Goal: Task Accomplishment & Management: Complete application form

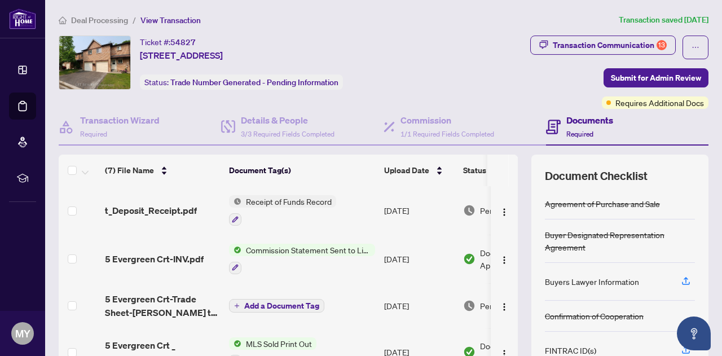
scroll to position [115, 0]
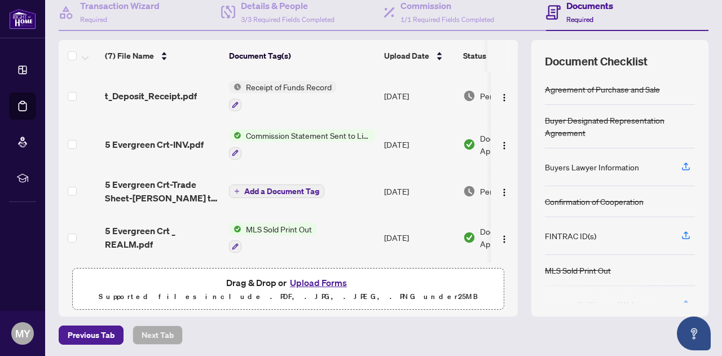
click at [324, 283] on button "Upload Forms" at bounding box center [319, 282] width 64 height 15
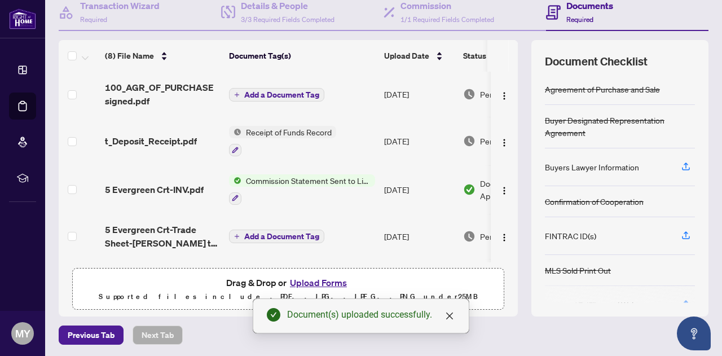
click at [313, 280] on button "Upload Forms" at bounding box center [319, 282] width 64 height 15
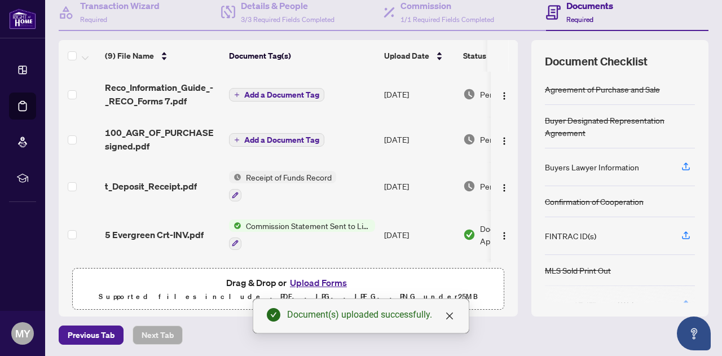
click at [573, 15] on span "Required" at bounding box center [580, 19] width 27 height 8
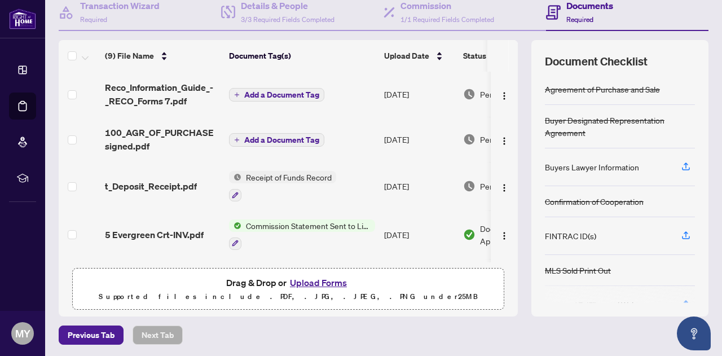
click at [573, 15] on span "Required" at bounding box center [580, 19] width 27 height 8
click at [577, 20] on span "Required" at bounding box center [580, 19] width 27 height 8
click at [585, 4] on h4 "Documents" at bounding box center [590, 6] width 47 height 14
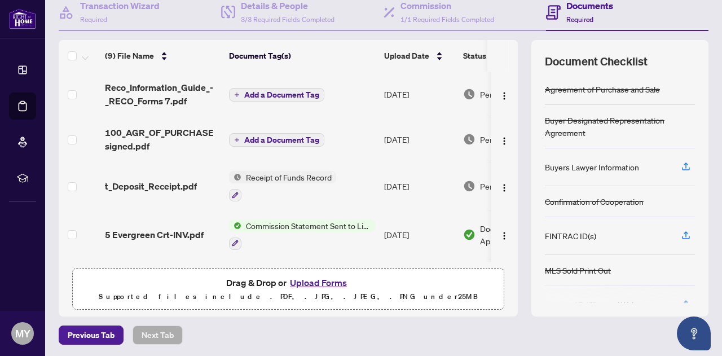
click at [504, 220] on td at bounding box center [504, 234] width 27 height 49
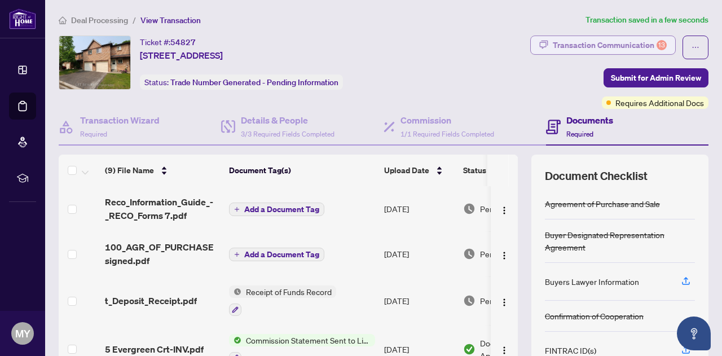
click at [635, 41] on div "Transaction Communication 13" at bounding box center [610, 45] width 114 height 18
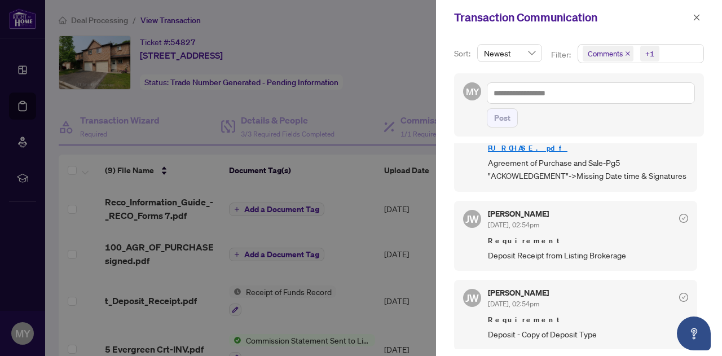
scroll to position [721, 0]
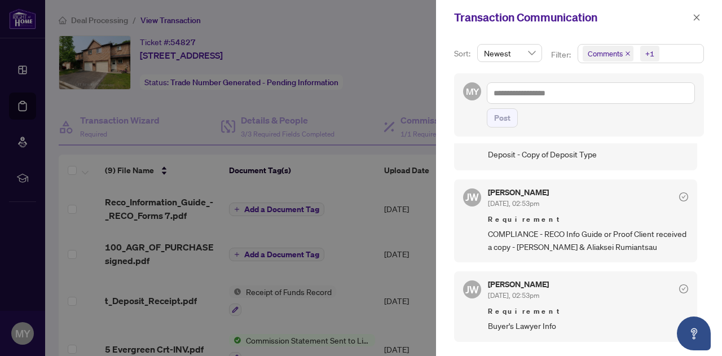
click at [409, 44] on div at bounding box center [361, 178] width 722 height 356
click at [696, 17] on icon "close" at bounding box center [697, 18] width 8 height 8
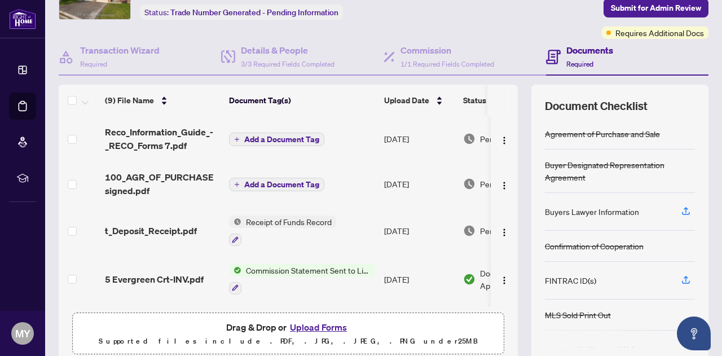
scroll to position [115, 0]
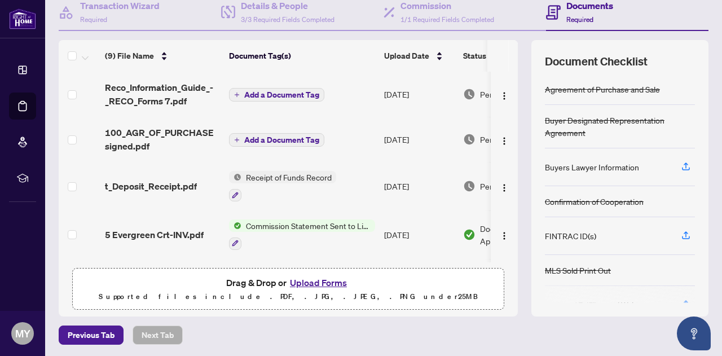
click at [320, 279] on button "Upload Forms" at bounding box center [319, 282] width 64 height 15
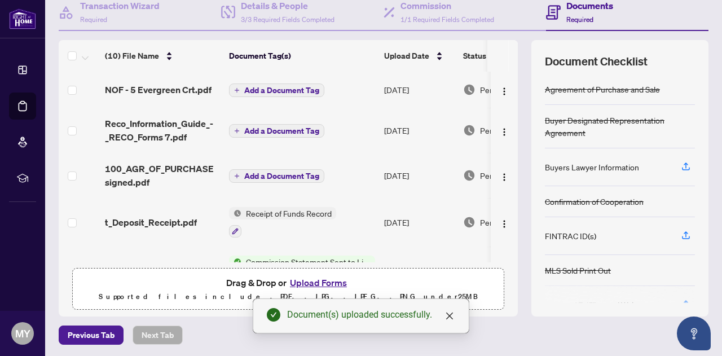
click at [314, 282] on button "Upload Forms" at bounding box center [319, 282] width 64 height 15
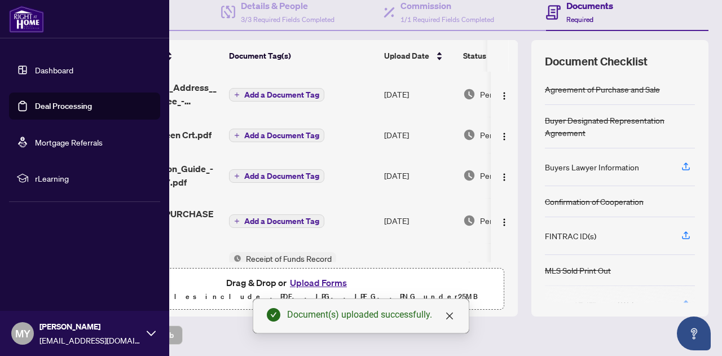
click at [29, 253] on div "Dashboard Deal Processing Mortgage Referrals rLearning MY [PERSON_NAME] [EMAIL_…" at bounding box center [84, 178] width 169 height 356
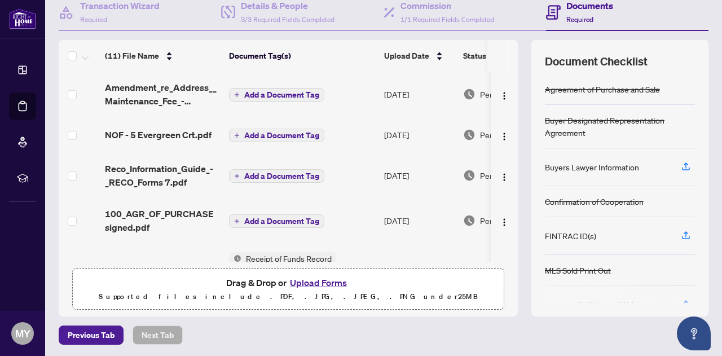
scroll to position [0, 0]
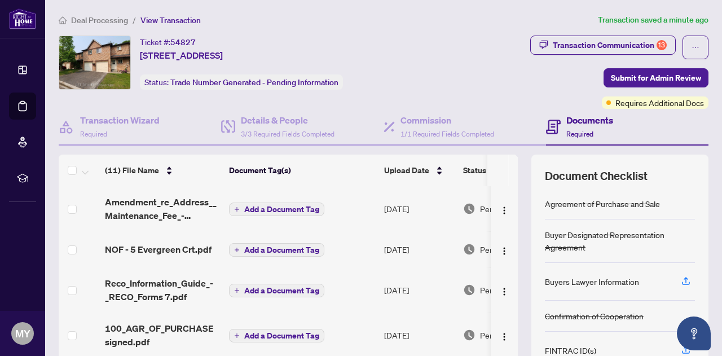
click at [577, 121] on h4 "Documents" at bounding box center [590, 120] width 47 height 14
click at [587, 117] on h4 "Documents" at bounding box center [590, 120] width 47 height 14
click at [582, 40] on div "Transaction Communication 13" at bounding box center [610, 45] width 114 height 18
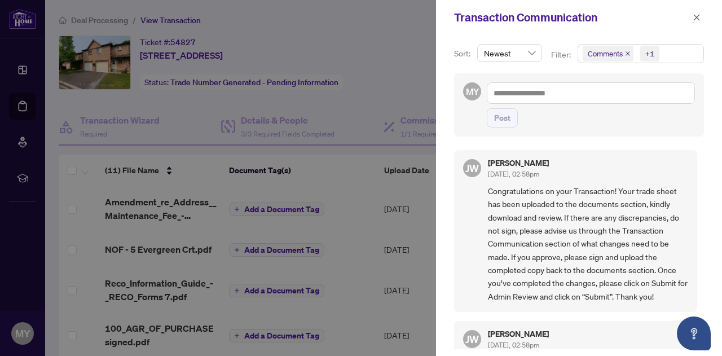
click at [700, 288] on div "[PERSON_NAME] [DATE], 02:58pm Congratulations on your Transaction! Your trade s…" at bounding box center [579, 246] width 250 height 206
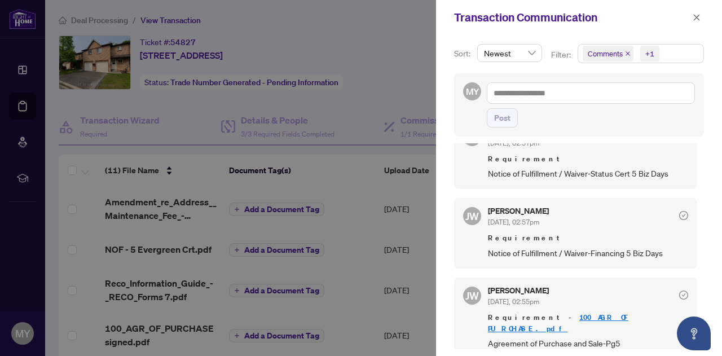
scroll to position [541, 0]
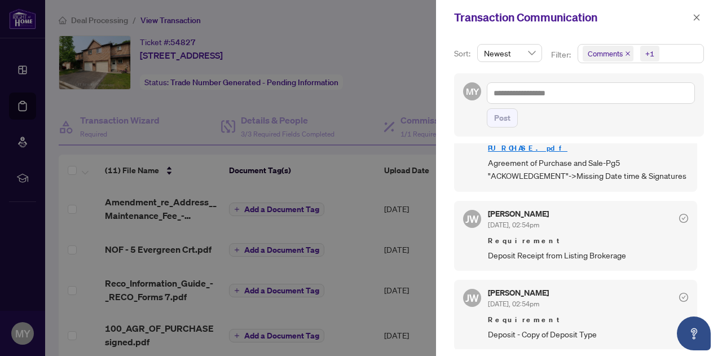
click at [352, 63] on div at bounding box center [361, 178] width 722 height 356
click at [403, 81] on div at bounding box center [361, 178] width 722 height 356
click at [697, 16] on icon "close" at bounding box center [697, 18] width 8 height 8
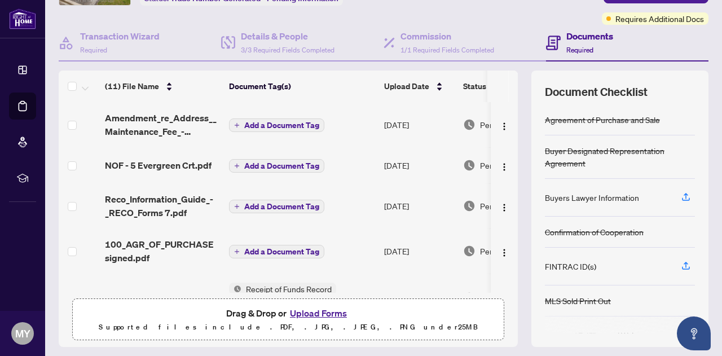
scroll to position [115, 0]
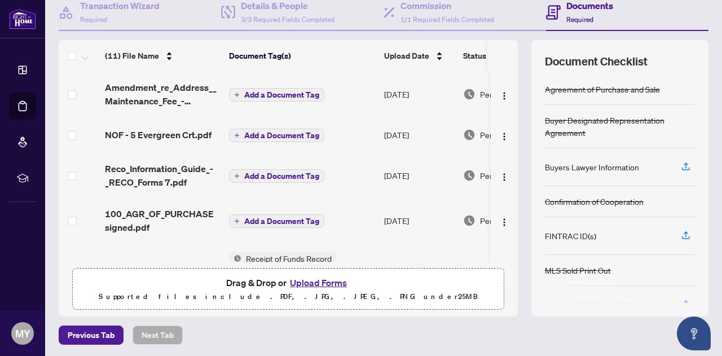
click at [319, 280] on button "Upload Forms" at bounding box center [319, 282] width 64 height 15
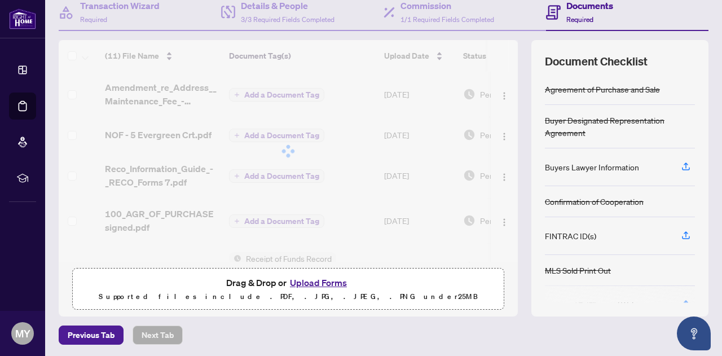
scroll to position [0, 0]
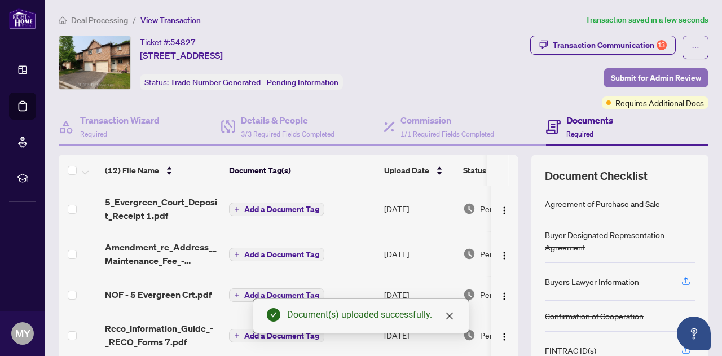
click at [657, 75] on span "Submit for Admin Review" at bounding box center [656, 78] width 90 height 18
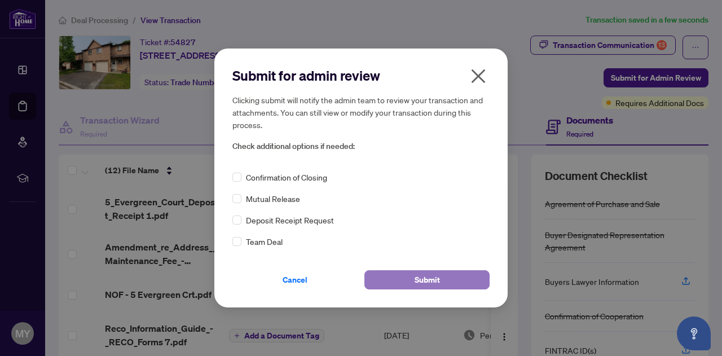
click at [433, 284] on span "Submit" at bounding box center [427, 280] width 25 height 18
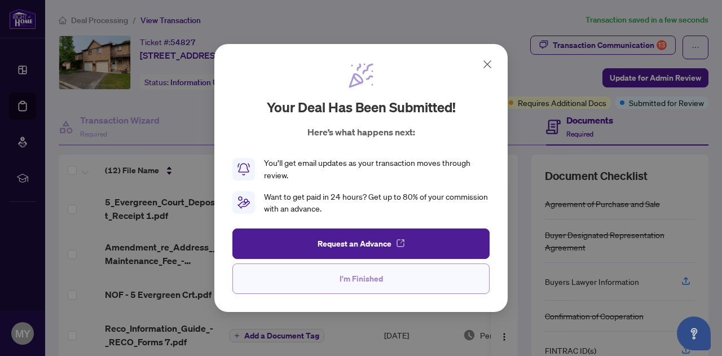
click at [380, 281] on span "I'm Finished" at bounding box center [361, 279] width 43 height 18
